Goal: Information Seeking & Learning: Learn about a topic

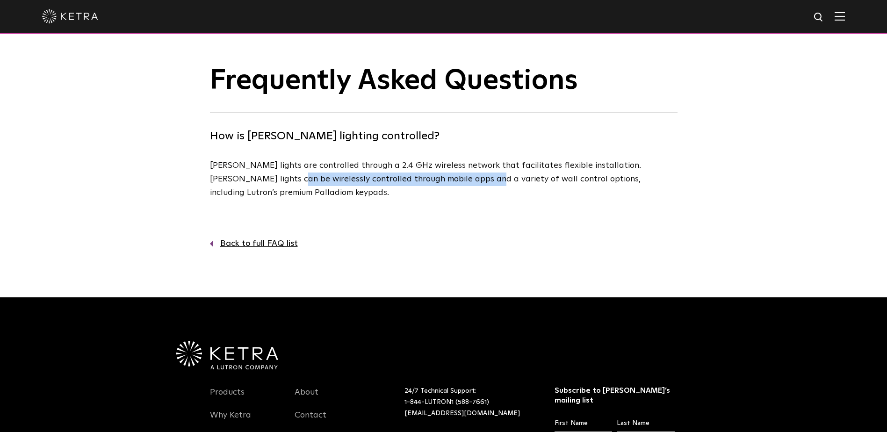
drag, startPoint x: 295, startPoint y: 174, endPoint x: 451, endPoint y: 183, distance: 156.1
click at [449, 184] on p "[PERSON_NAME] lights are controlled through a 2.4 GHz wireless network that fac…" at bounding box center [441, 179] width 463 height 40
drag, startPoint x: 451, startPoint y: 183, endPoint x: 546, endPoint y: 181, distance: 94.5
click at [546, 181] on p "[PERSON_NAME] lights are controlled through a 2.4 GHz wireless network that fac…" at bounding box center [441, 179] width 463 height 40
click at [260, 246] on link "Back to full FAQ list" at bounding box center [444, 244] width 468 height 14
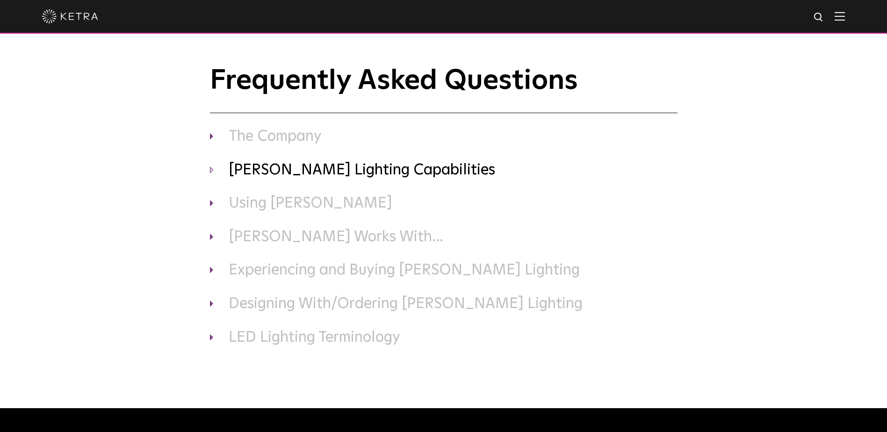
click at [291, 171] on h3 "[PERSON_NAME] Lighting Capabilities" at bounding box center [444, 171] width 468 height 20
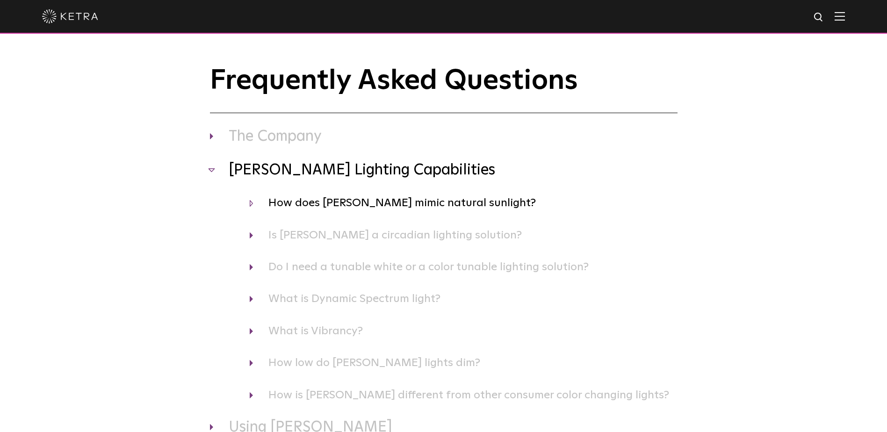
click at [328, 204] on h4 "How does [PERSON_NAME] mimic natural sunlight?" at bounding box center [464, 203] width 428 height 18
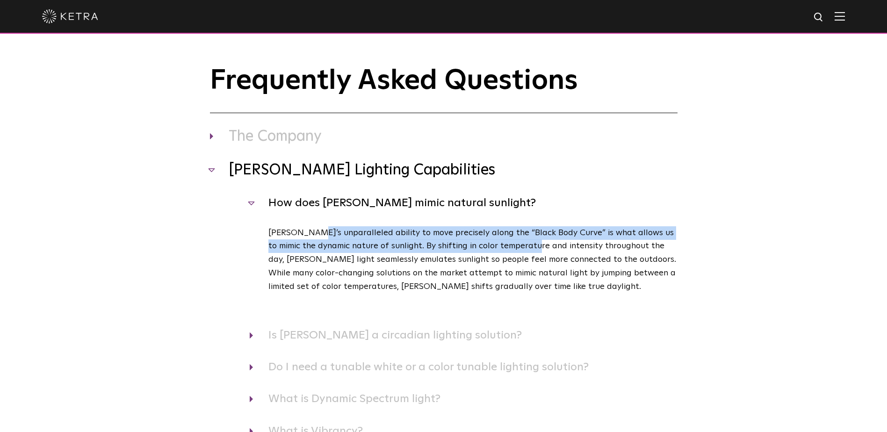
drag, startPoint x: 319, startPoint y: 232, endPoint x: 558, endPoint y: 239, distance: 239.2
click at [555, 240] on p "[PERSON_NAME]’s unparalleled ability to move precisely along the “Black Body Cu…" at bounding box center [473, 259] width 409 height 67
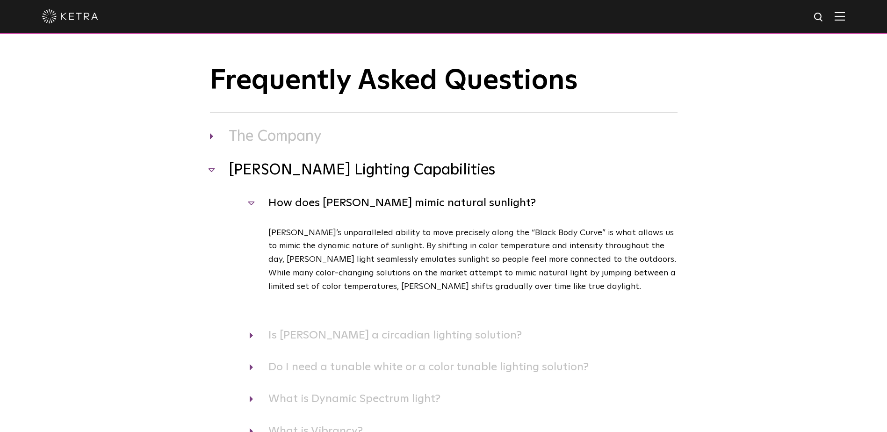
drag, startPoint x: 558, startPoint y: 239, endPoint x: 595, endPoint y: 261, distance: 42.4
click at [595, 261] on p "[PERSON_NAME]’s unparalleled ability to move precisely along the “Black Body Cu…" at bounding box center [473, 259] width 409 height 67
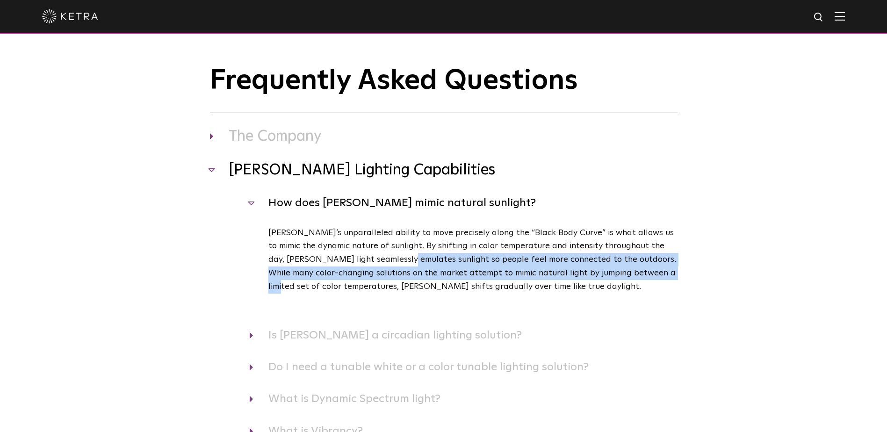
drag, startPoint x: 371, startPoint y: 262, endPoint x: 696, endPoint y: 277, distance: 325.1
click at [696, 277] on div "Frequently Asked Questions The Company Where is [PERSON_NAME] headquartered? [P…" at bounding box center [443, 368] width 887 height 606
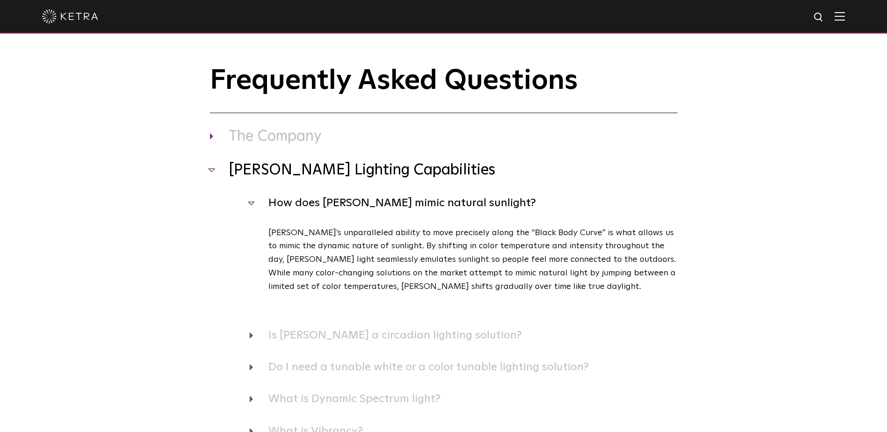
drag, startPoint x: 696, startPoint y: 277, endPoint x: 593, endPoint y: 293, distance: 104.1
click at [593, 293] on p "Ketra’s unparalleled ability to move precisely along the “Black Body Curve” is …" at bounding box center [473, 259] width 409 height 67
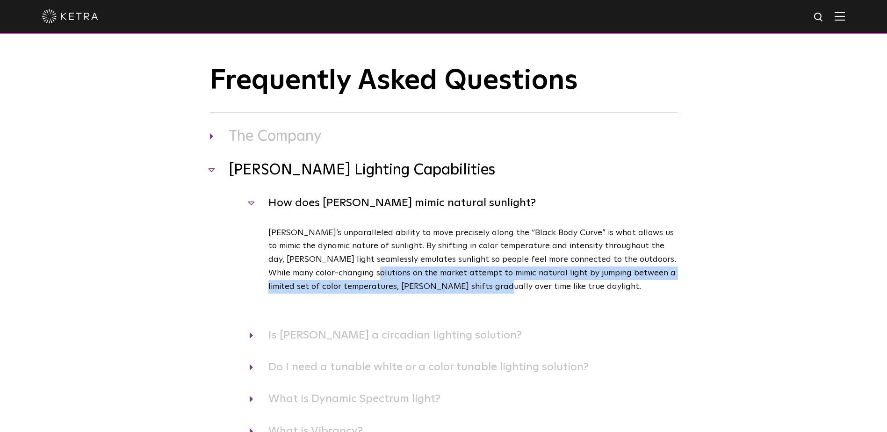
drag, startPoint x: 333, startPoint y: 268, endPoint x: 487, endPoint y: 284, distance: 154.8
click at [487, 284] on p "Ketra’s unparalleled ability to move precisely along the “Black Body Curve” is …" at bounding box center [473, 259] width 409 height 67
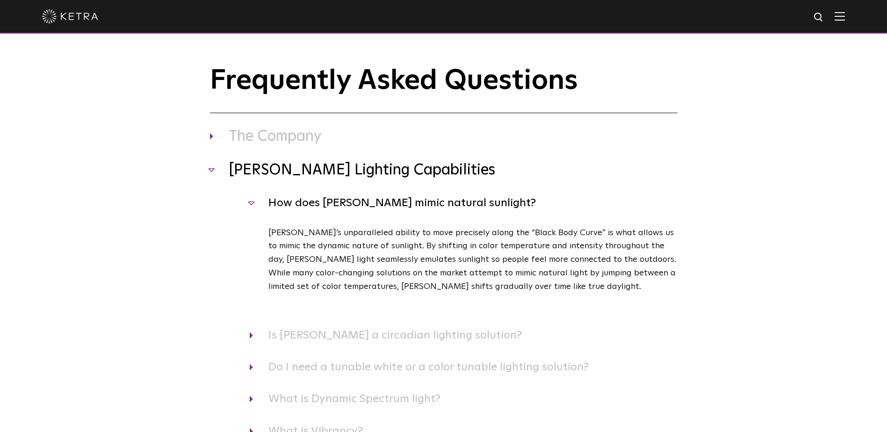
drag, startPoint x: 487, startPoint y: 284, endPoint x: 520, endPoint y: 288, distance: 33.8
click at [520, 288] on p "Ketra’s unparalleled ability to move precisely along the “Black Body Curve” is …" at bounding box center [473, 259] width 409 height 67
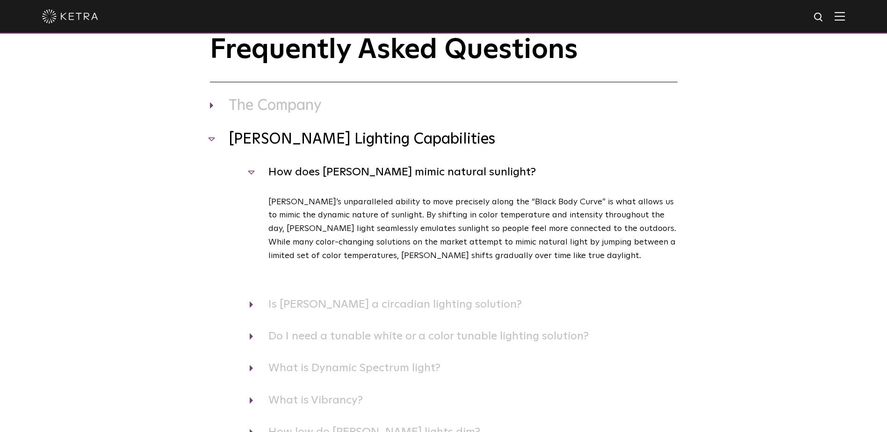
scroll to position [94, 0]
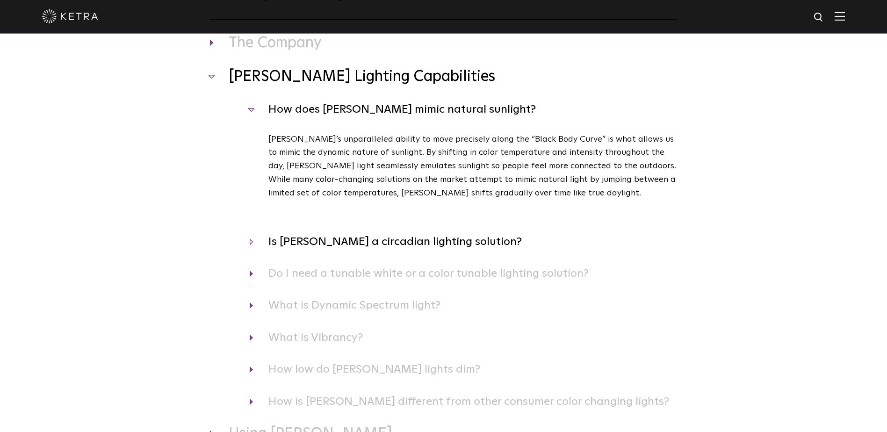
click at [326, 239] on h4 "Is Ketra a circadian lighting solution?" at bounding box center [464, 242] width 428 height 18
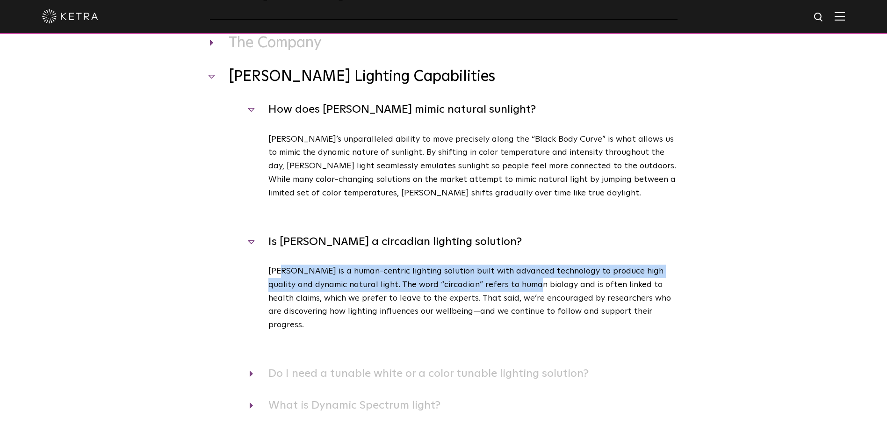
drag, startPoint x: 313, startPoint y: 267, endPoint x: 526, endPoint y: 280, distance: 212.8
click at [526, 280] on p "Ketra is a human-centric lighting solution built with advanced technology to pr…" at bounding box center [473, 298] width 409 height 67
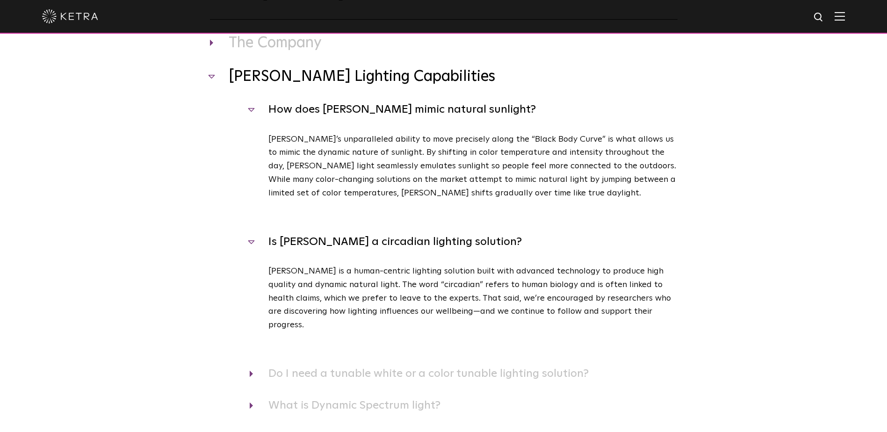
drag, startPoint x: 526, startPoint y: 280, endPoint x: 423, endPoint y: 304, distance: 105.7
click at [423, 304] on p "Ketra is a human-centric lighting solution built with advanced technology to pr…" at bounding box center [473, 298] width 409 height 67
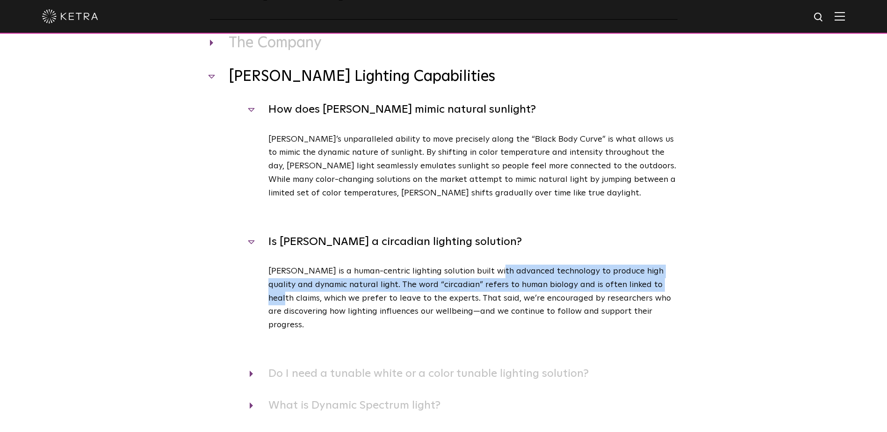
drag, startPoint x: 524, startPoint y: 275, endPoint x: 658, endPoint y: 282, distance: 134.0
click at [658, 282] on p "Ketra is a human-centric lighting solution built with advanced technology to pr…" at bounding box center [473, 298] width 409 height 67
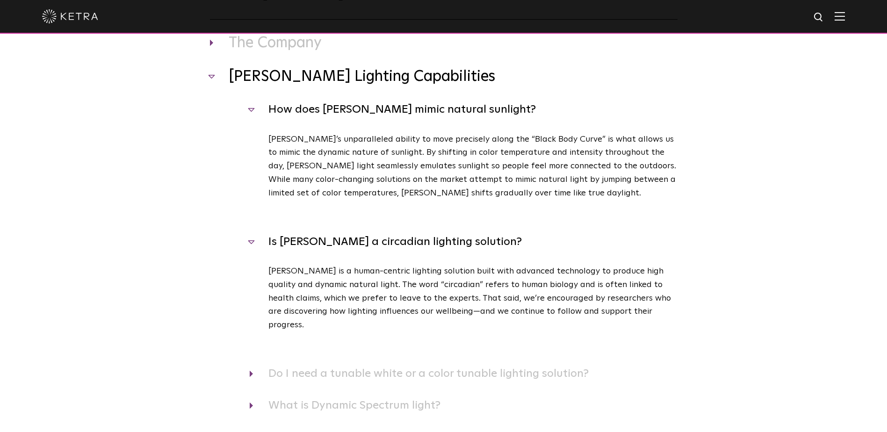
drag, startPoint x: 658, startPoint y: 282, endPoint x: 588, endPoint y: 295, distance: 71.0
click at [604, 294] on p "Ketra is a human-centric lighting solution built with advanced technology to pr…" at bounding box center [473, 298] width 409 height 67
drag, startPoint x: 268, startPoint y: 300, endPoint x: 422, endPoint y: 298, distance: 153.9
click at [421, 298] on div "Ketra is a human-centric lighting solution built with advanced technology to pr…" at bounding box center [464, 315] width 428 height 100
drag, startPoint x: 422, startPoint y: 298, endPoint x: 441, endPoint y: 300, distance: 19.7
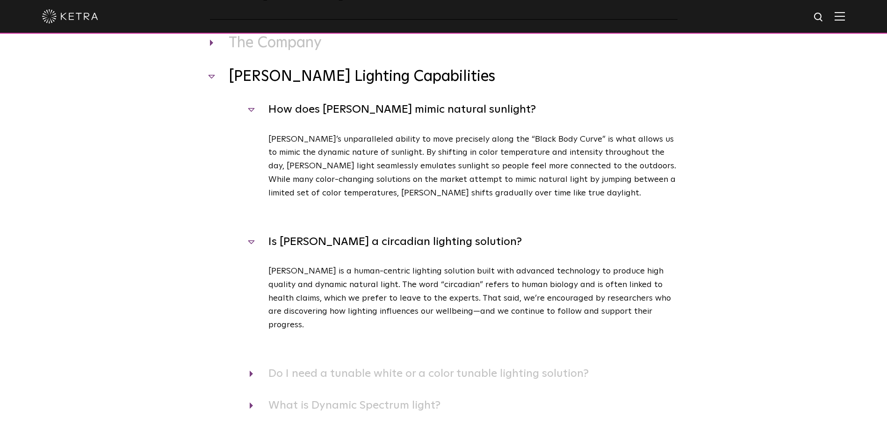
click at [441, 300] on p "Ketra is a human-centric lighting solution built with advanced technology to pr…" at bounding box center [473, 298] width 409 height 67
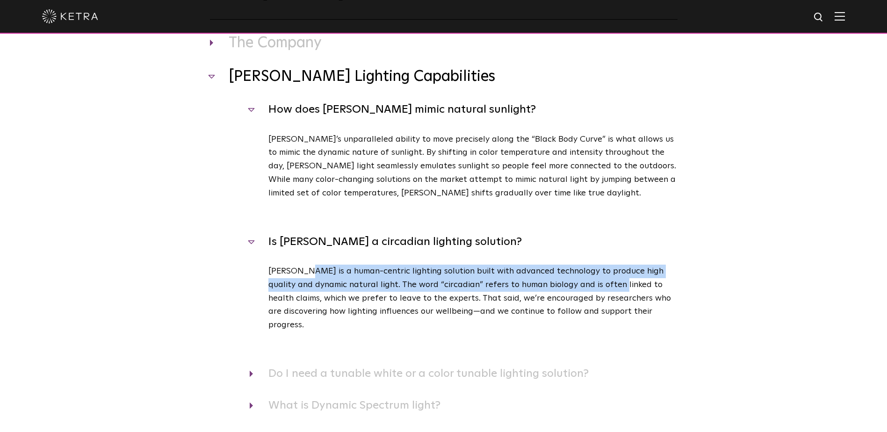
drag, startPoint x: 300, startPoint y: 273, endPoint x: 610, endPoint y: 287, distance: 310.0
click at [609, 287] on p "Ketra is a human-centric lighting solution built with advanced technology to pr…" at bounding box center [473, 298] width 409 height 67
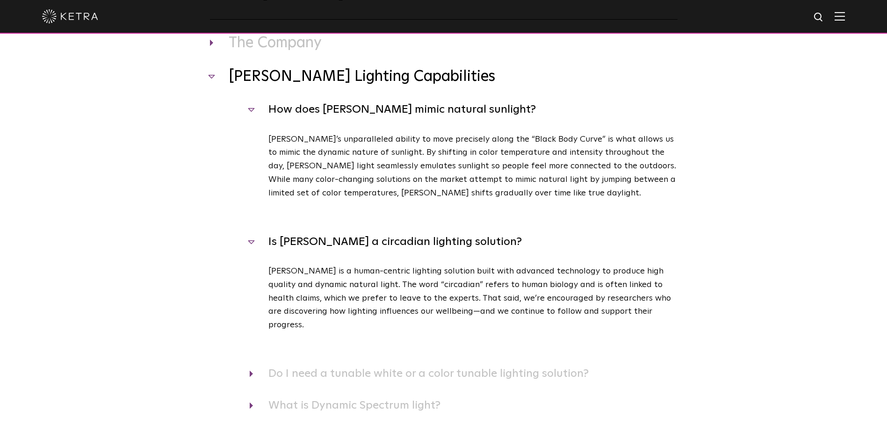
drag, startPoint x: 610, startPoint y: 287, endPoint x: 627, endPoint y: 297, distance: 19.7
click at [627, 297] on p "Ketra is a human-centric lighting solution built with advanced technology to pr…" at bounding box center [473, 298] width 409 height 67
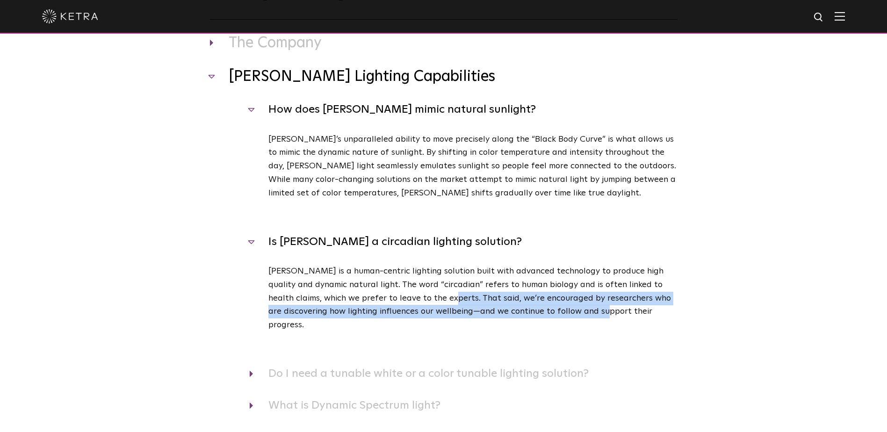
drag, startPoint x: 430, startPoint y: 297, endPoint x: 581, endPoint y: 309, distance: 151.6
click at [581, 309] on p "Ketra is a human-centric lighting solution built with advanced technology to pr…" at bounding box center [473, 298] width 409 height 67
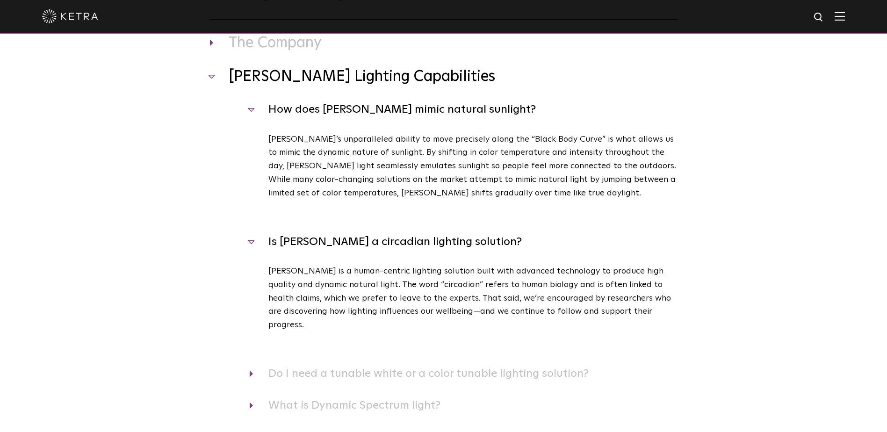
drag, startPoint x: 581, startPoint y: 309, endPoint x: 600, endPoint y: 308, distance: 18.7
click at [600, 308] on p "Ketra is a human-centric lighting solution built with advanced technology to pr…" at bounding box center [473, 298] width 409 height 67
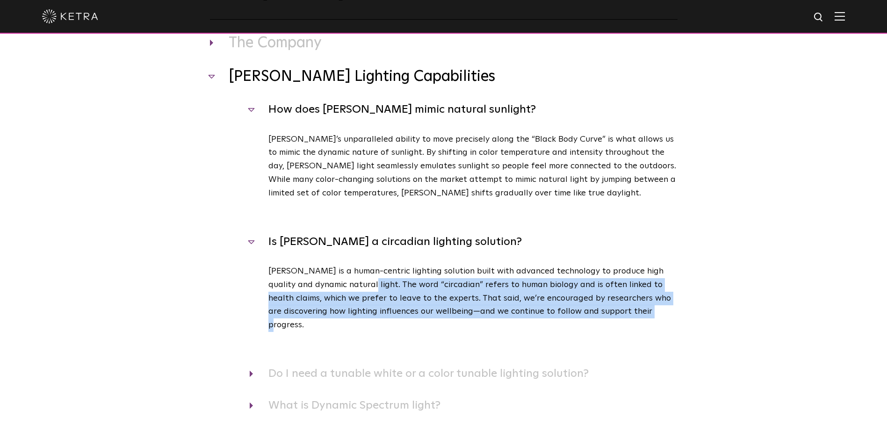
drag, startPoint x: 626, startPoint y: 314, endPoint x: 356, endPoint y: 287, distance: 271.8
click at [356, 287] on p "Ketra is a human-centric lighting solution built with advanced technology to pr…" at bounding box center [473, 298] width 409 height 67
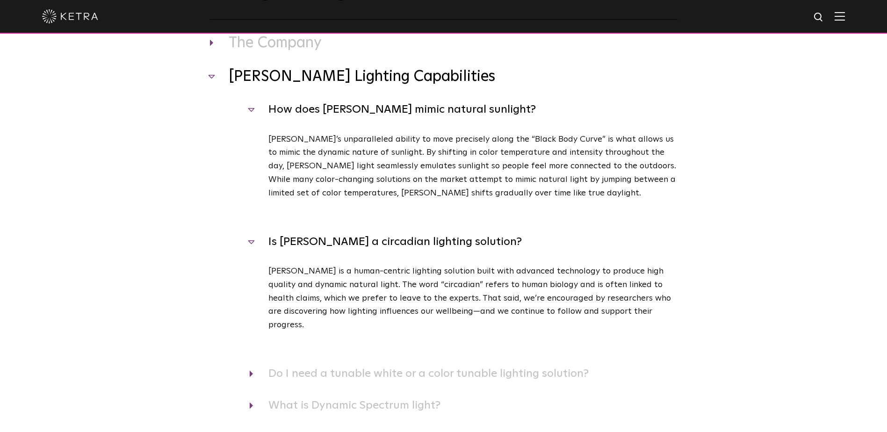
drag, startPoint x: 356, startPoint y: 287, endPoint x: 330, endPoint y: 283, distance: 26.0
click at [330, 283] on p "Ketra is a human-centric lighting solution built with advanced technology to pr…" at bounding box center [473, 298] width 409 height 67
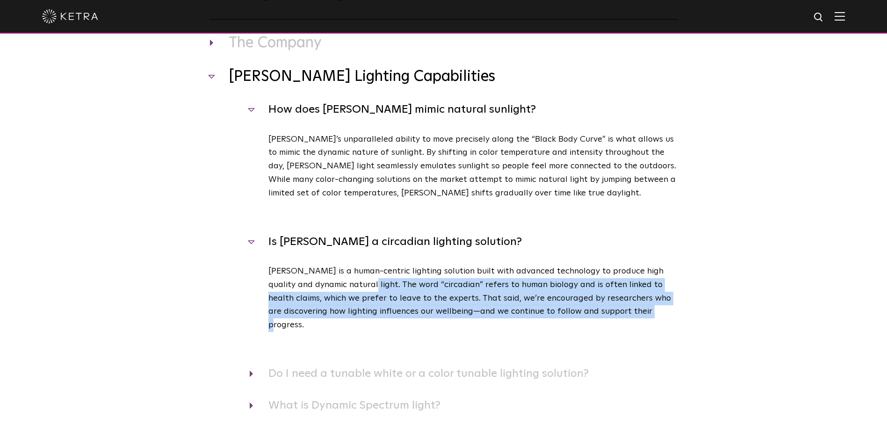
drag, startPoint x: 355, startPoint y: 284, endPoint x: 629, endPoint y: 313, distance: 276.2
click at [629, 313] on p "Ketra is a human-centric lighting solution built with advanced technology to pr…" at bounding box center [473, 298] width 409 height 67
copy p "The word “circadian” refers to human biology and is often linked to health clai…"
drag, startPoint x: 419, startPoint y: 276, endPoint x: 419, endPoint y: 299, distance: 22.5
click at [419, 276] on p "Ketra is a human-centric lighting solution built with advanced technology to pr…" at bounding box center [473, 298] width 409 height 67
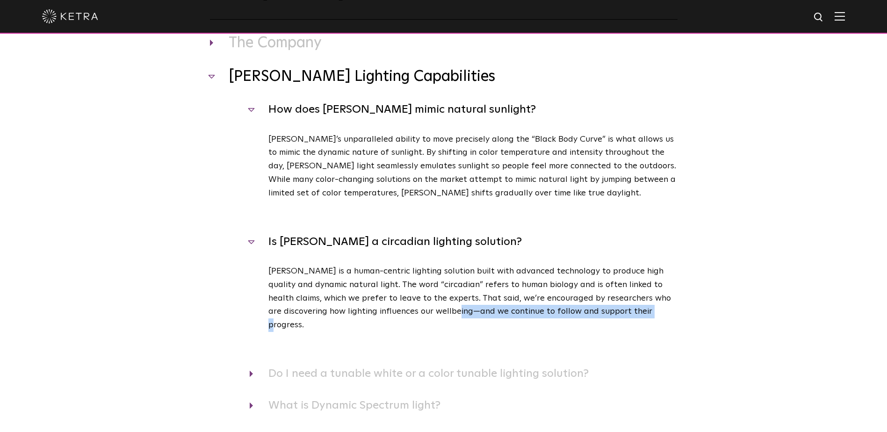
drag, startPoint x: 436, startPoint y: 313, endPoint x: 621, endPoint y: 314, distance: 185.3
click at [621, 314] on p "Ketra is a human-centric lighting solution built with advanced technology to pr…" at bounding box center [473, 298] width 409 height 67
copy p "we continue to follow and support their progress."
click at [312, 298] on p "Ketra is a human-centric lighting solution built with advanced technology to pr…" at bounding box center [473, 298] width 409 height 67
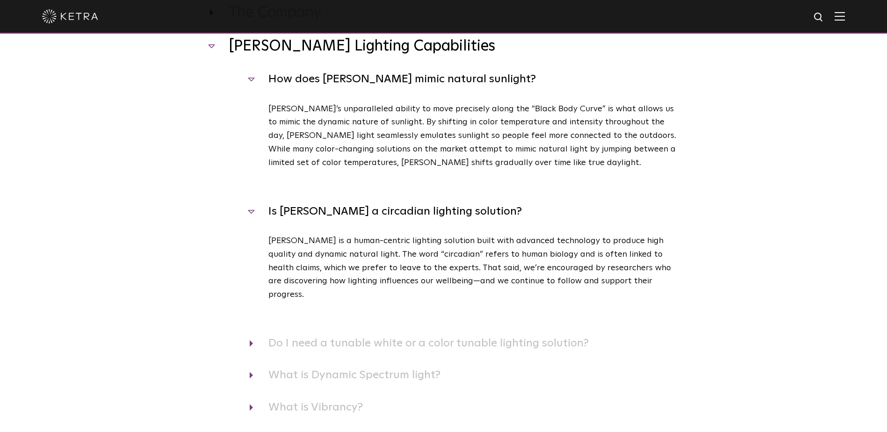
scroll to position [140, 0]
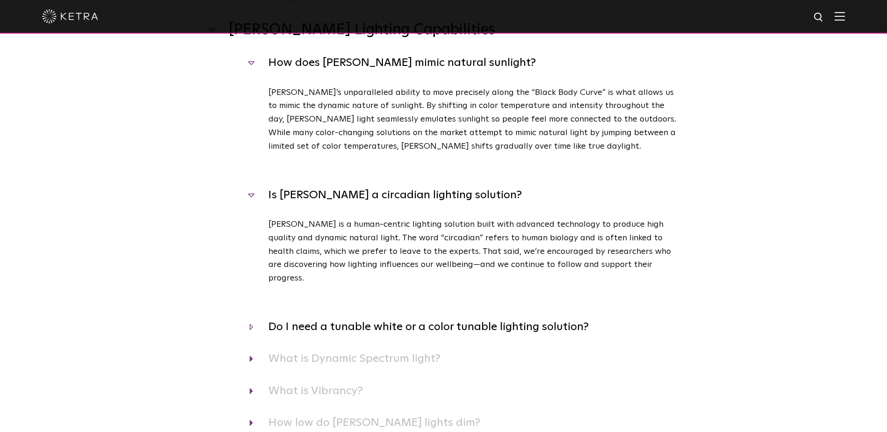
click at [323, 318] on h4 "Do I need a tunable white or a color tunable lighting solution?" at bounding box center [464, 327] width 428 height 18
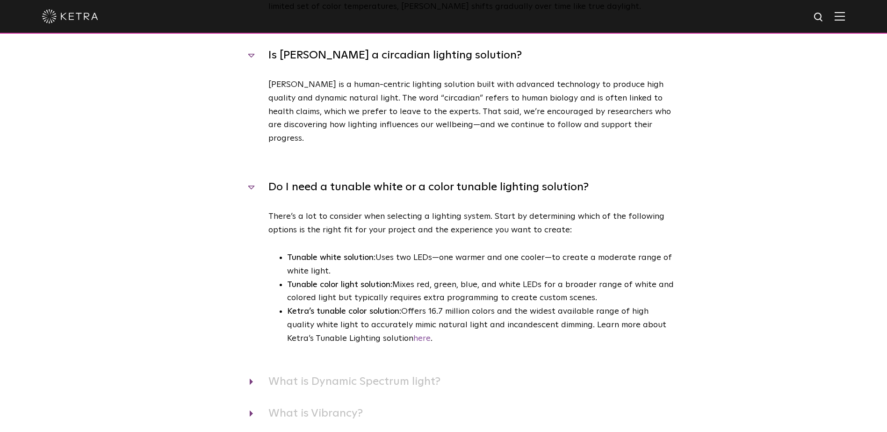
scroll to position [281, 0]
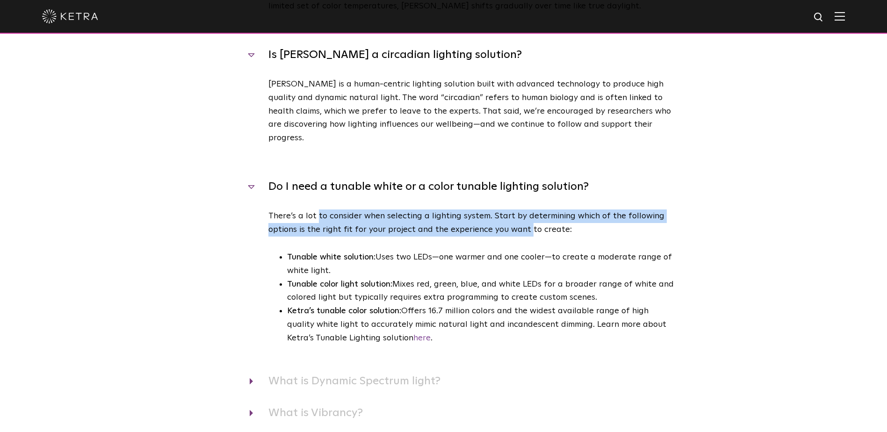
drag, startPoint x: 316, startPoint y: 210, endPoint x: 526, endPoint y: 215, distance: 210.6
click at [526, 215] on p "There’s a lot to consider when selecting a lighting system. Start by determinin…" at bounding box center [473, 223] width 409 height 27
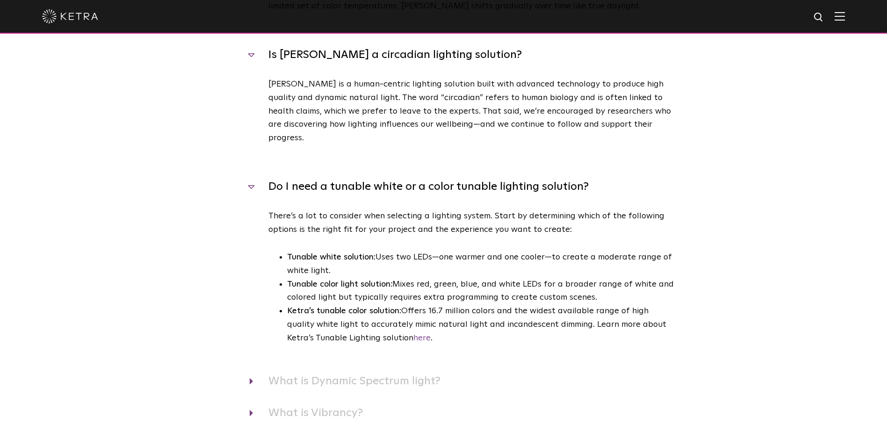
drag, startPoint x: 526, startPoint y: 215, endPoint x: 399, endPoint y: 241, distance: 130.3
click at [403, 251] on li "Tunable white solution: Uses two LEDs—one warmer and one cooler—to create a mod…" at bounding box center [482, 264] width 391 height 27
